Goal: Find contact information: Find contact information

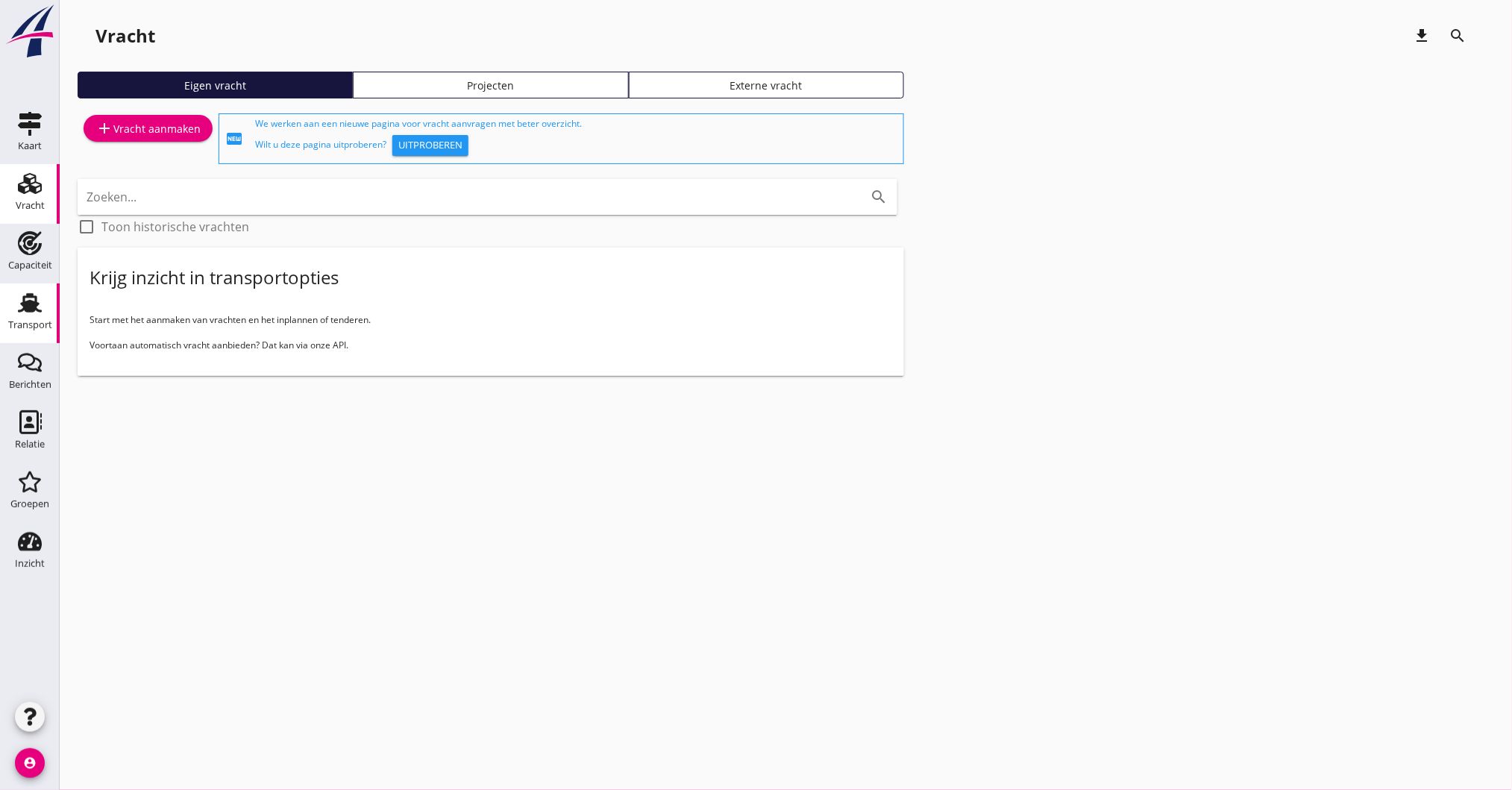
click at [32, 292] on icon "Transport" at bounding box center [30, 303] width 24 height 24
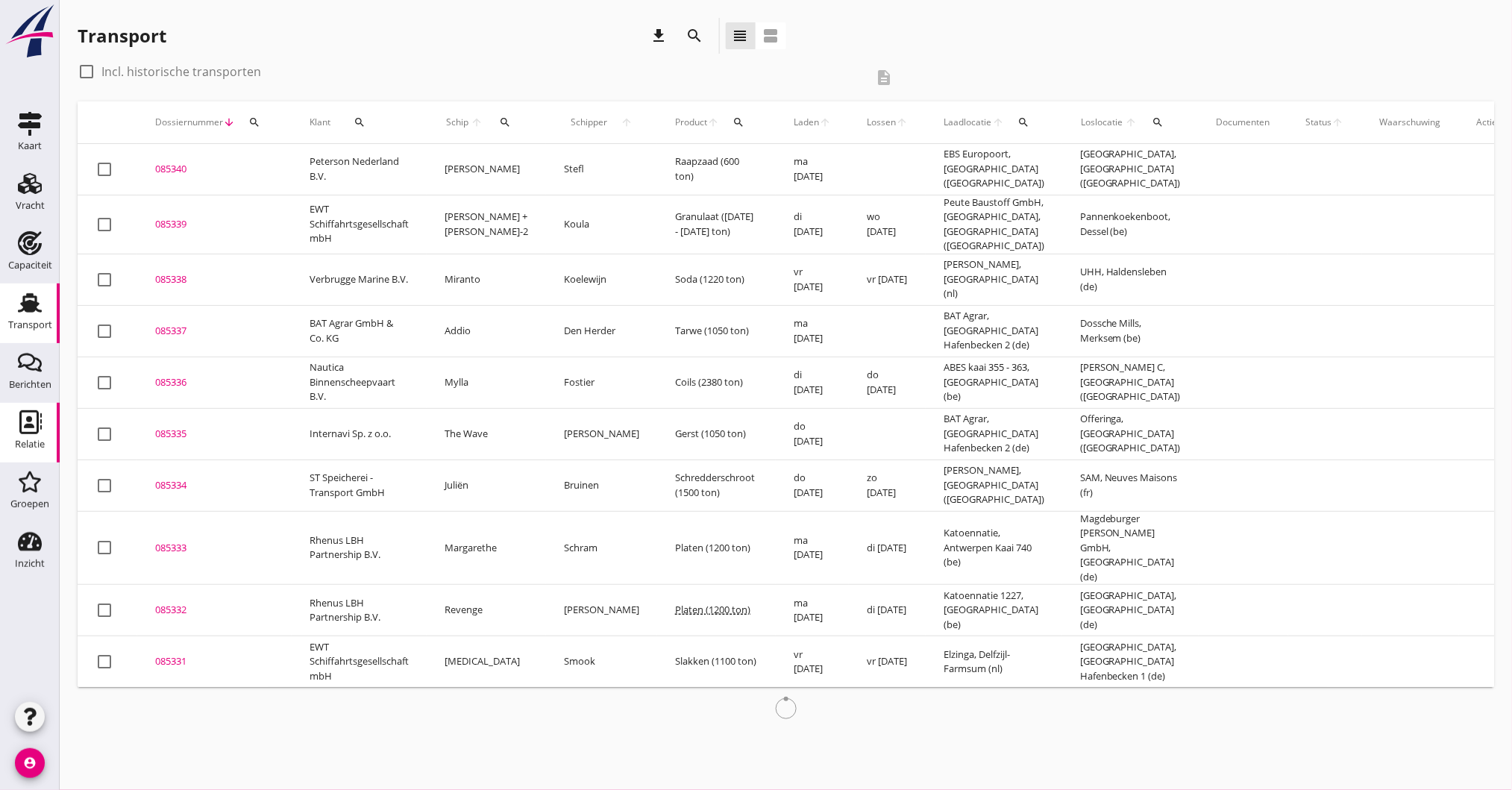
click at [40, 434] on div "Relatie" at bounding box center [30, 444] width 30 height 21
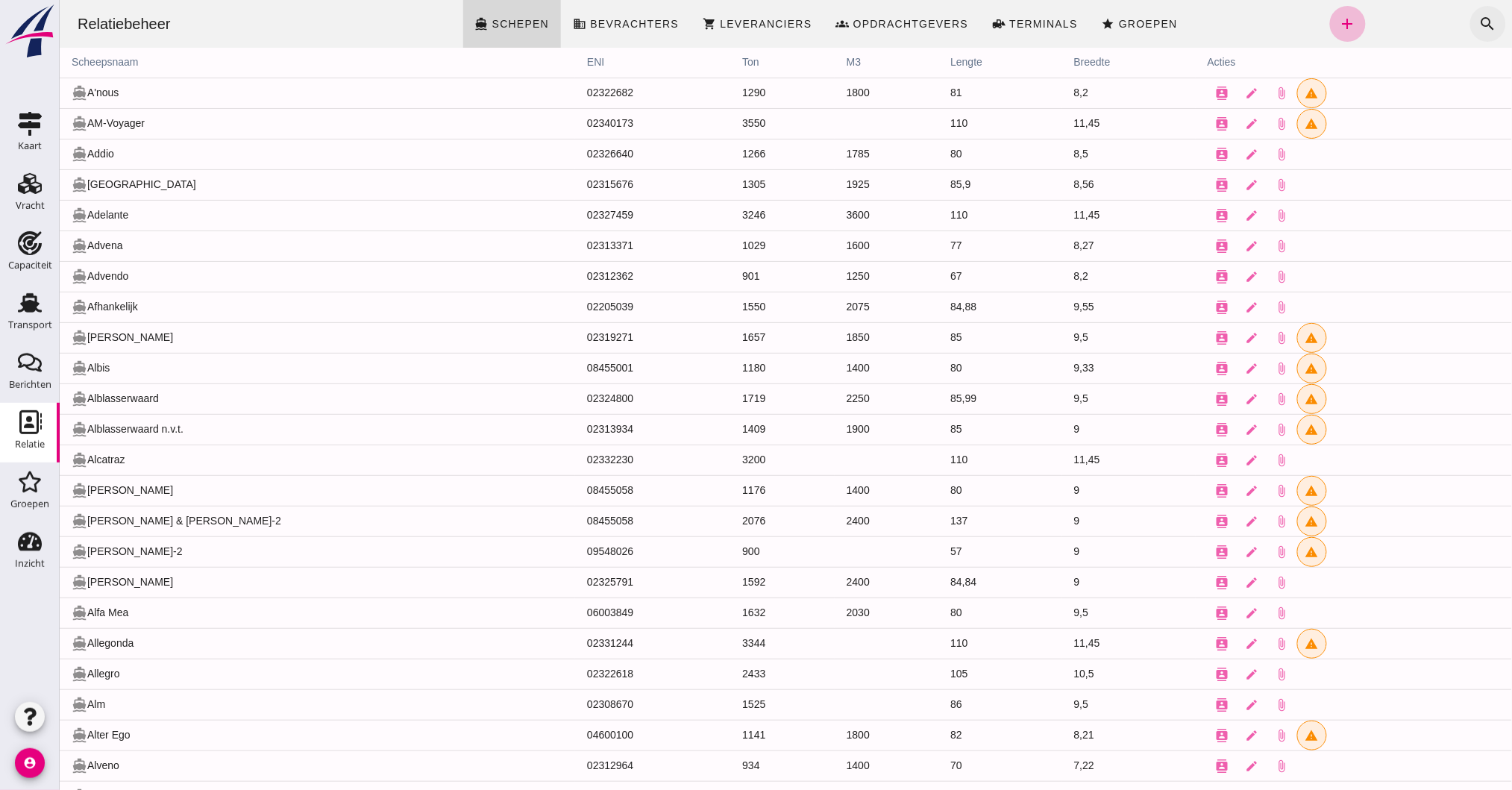
click at [1479, 20] on icon "search" at bounding box center [1487, 23] width 18 height 18
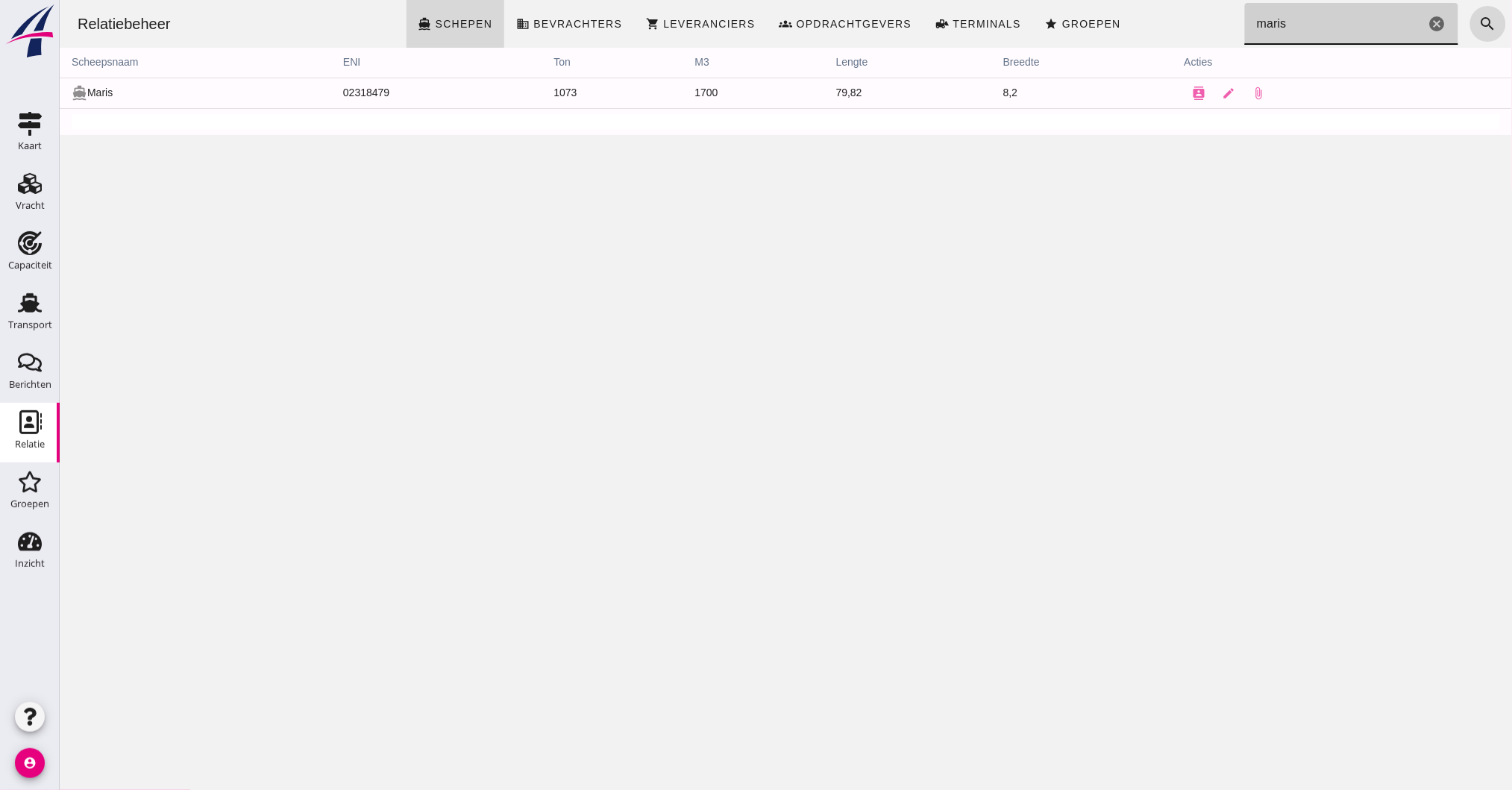
type input "maris"
click at [1192, 91] on icon "contacts" at bounding box center [1198, 92] width 13 height 13
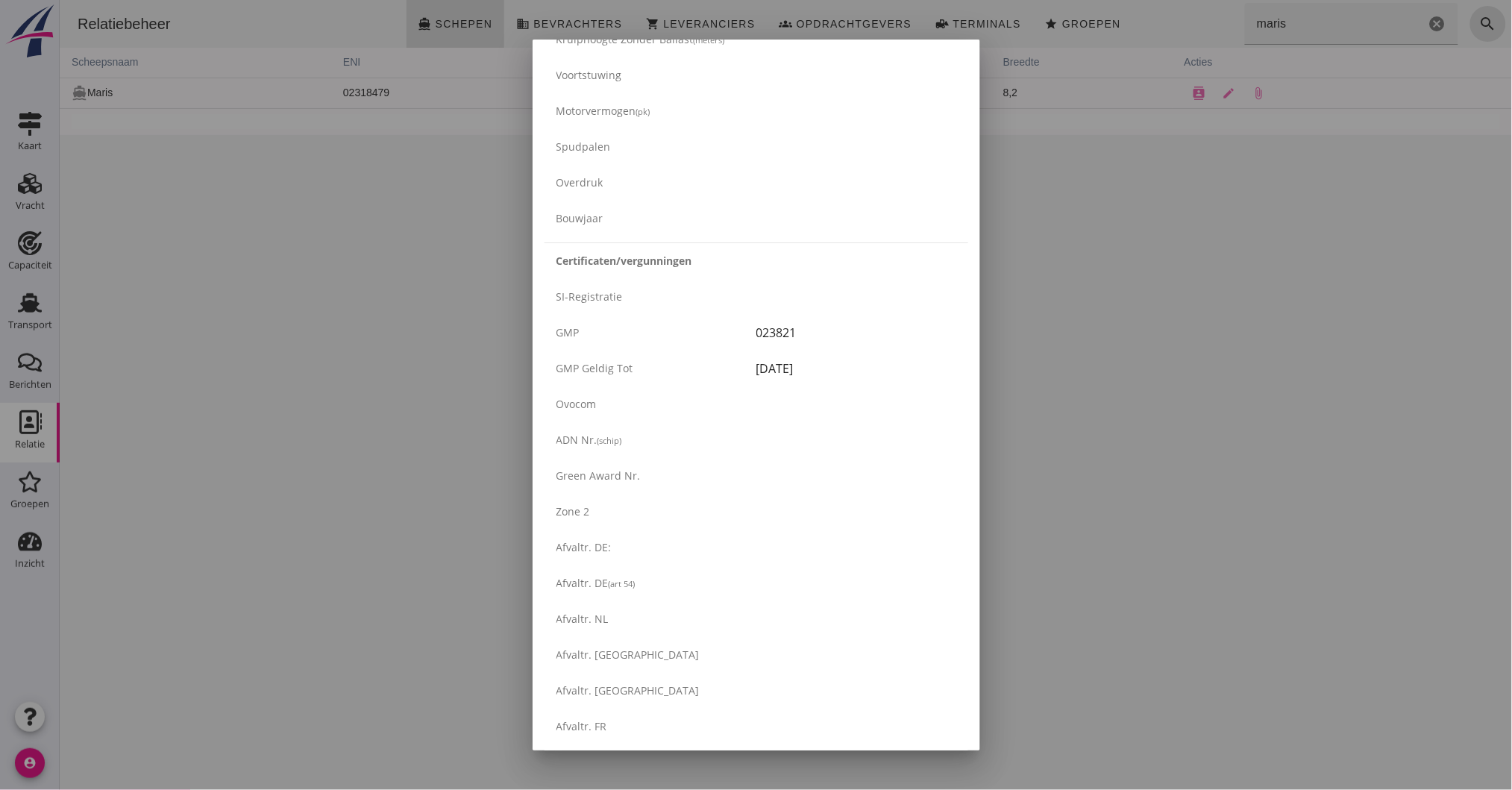
scroll to position [2320, 0]
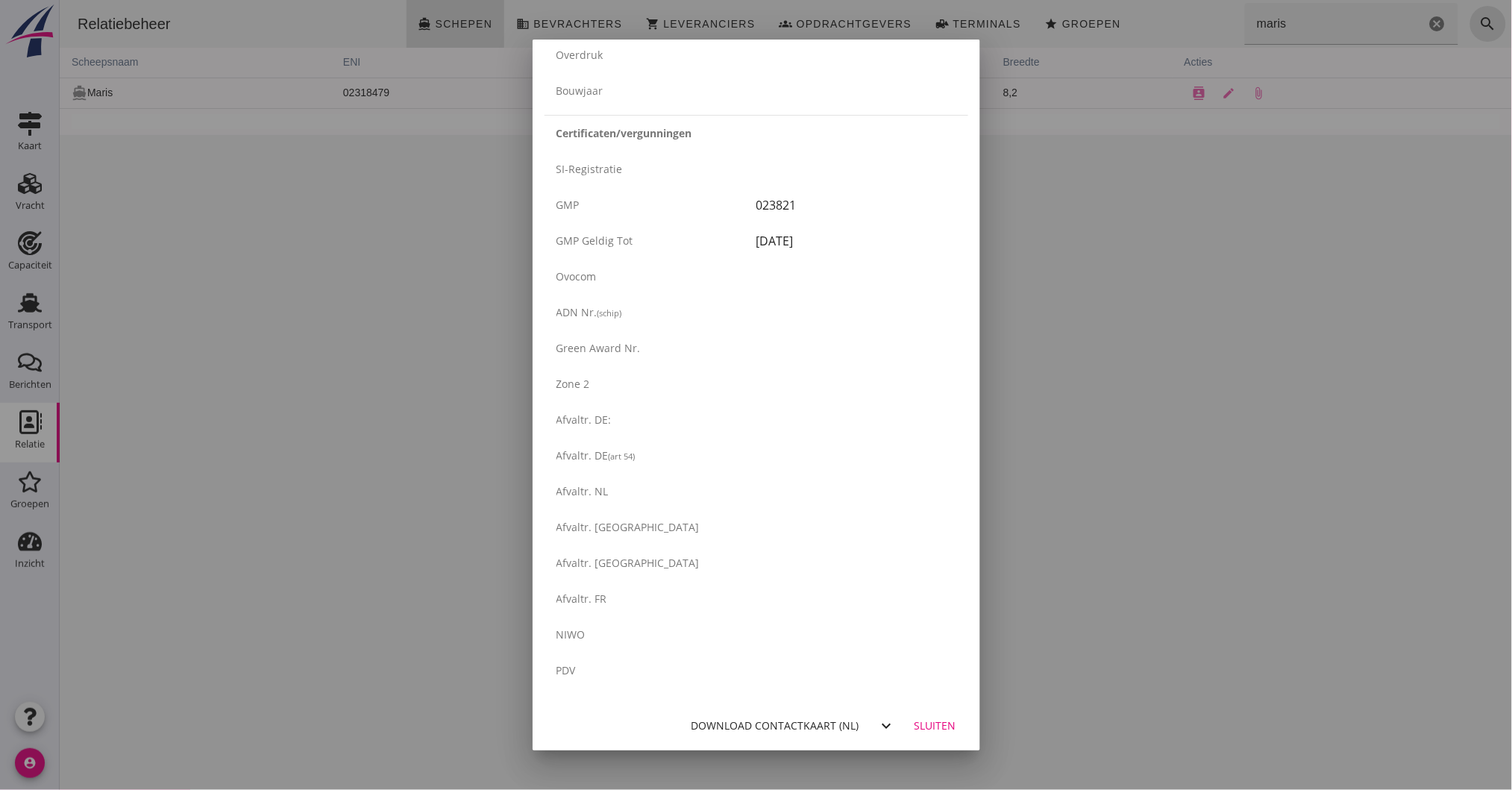
click at [826, 722] on div "Download contactkaart (nl)" at bounding box center [775, 726] width 168 height 16
click at [920, 729] on div "Sluiten" at bounding box center [935, 726] width 42 height 16
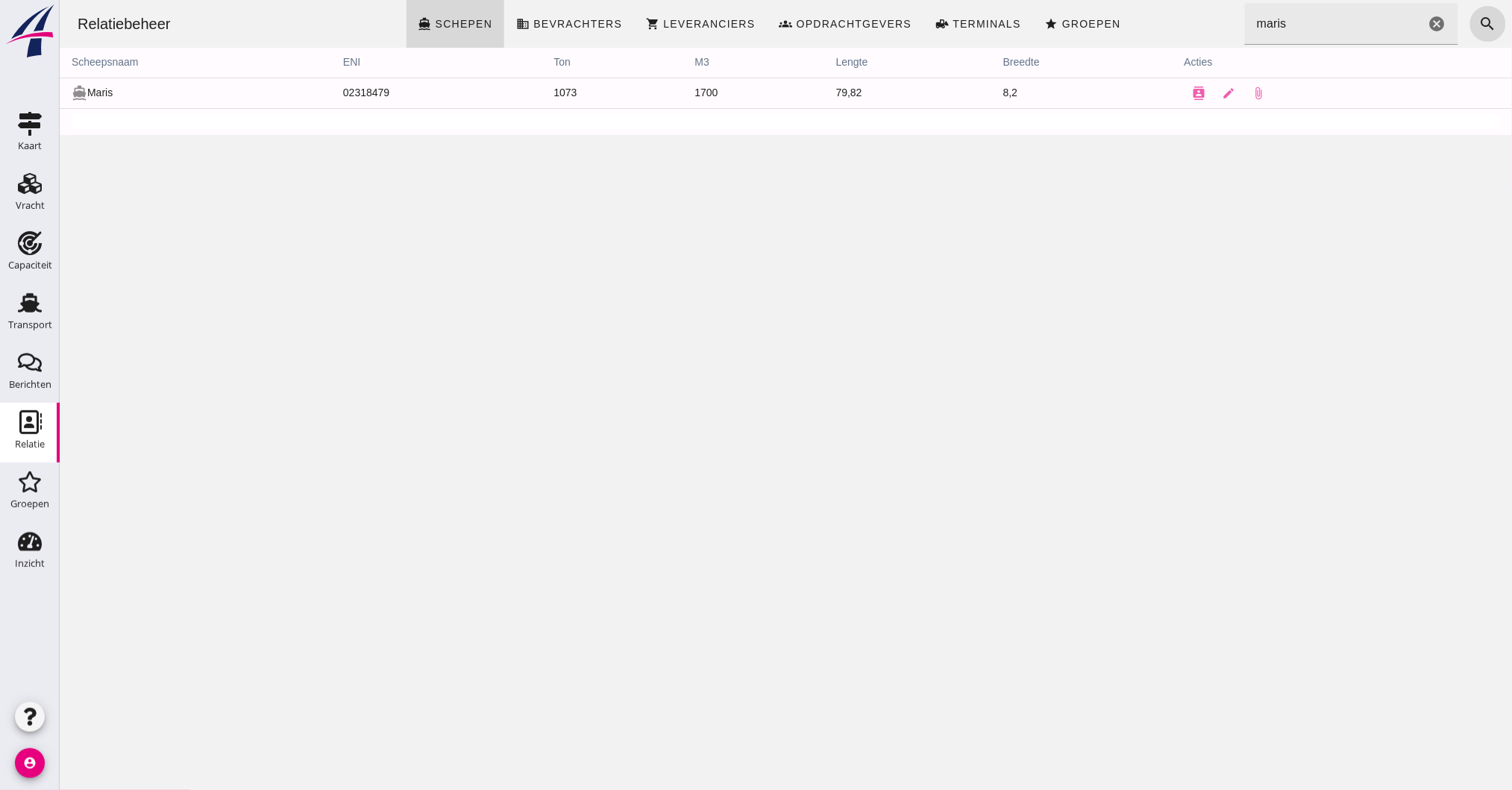
scroll to position [0, 0]
